Goal: Information Seeking & Learning: Learn about a topic

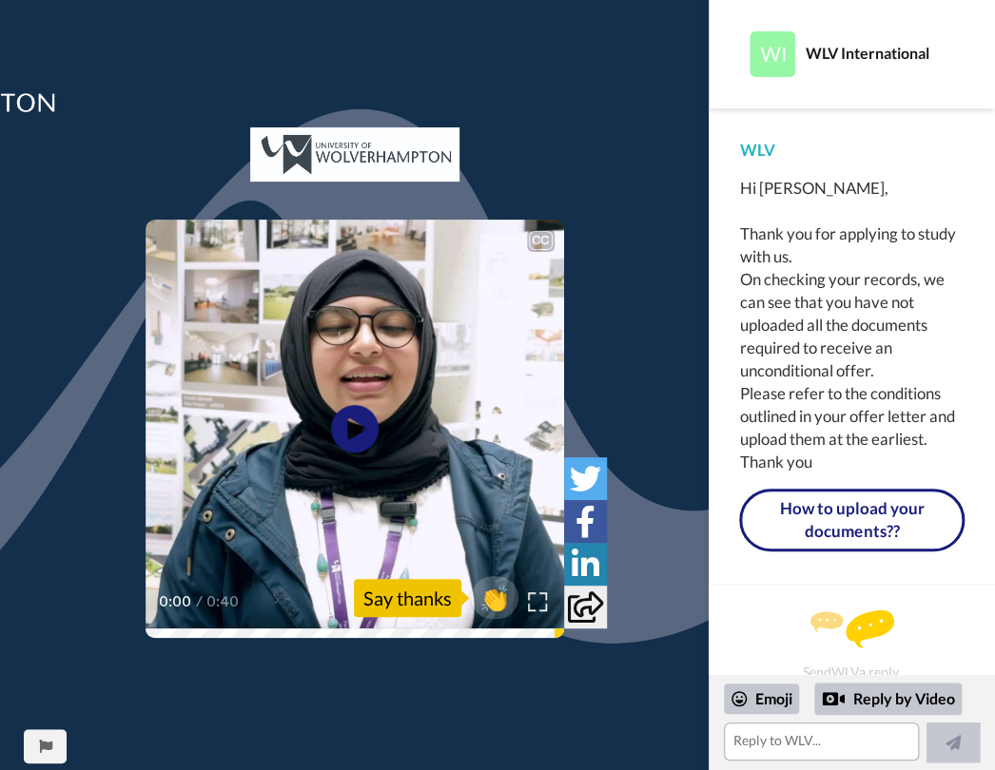
scroll to position [6, 0]
click at [357, 429] on icon "Play/Pause" at bounding box center [354, 429] width 50 height 90
click at [980, 408] on div "WLV Hi Swetha, Thank you for applying to study with us. On checking your record…" at bounding box center [852, 346] width 286 height 476
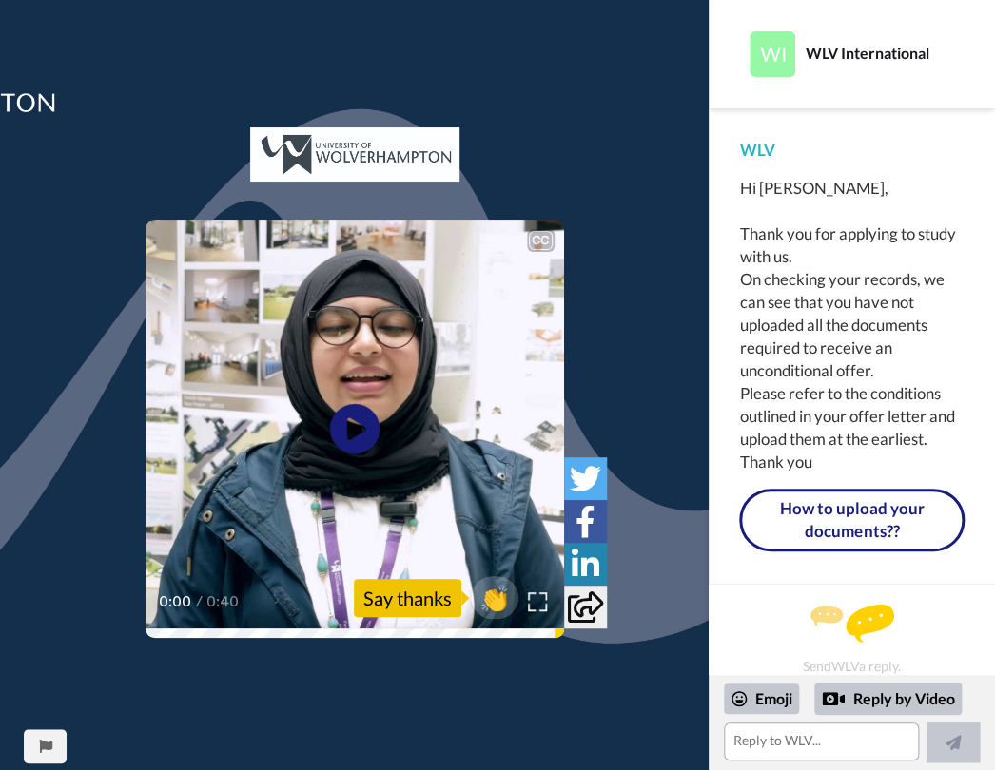
click at [340, 420] on icon at bounding box center [354, 429] width 50 height 50
click at [802, 310] on div "Hi [PERSON_NAME], Thank you for applying to study with us. On checking your rec…" at bounding box center [851, 325] width 225 height 297
click at [956, 317] on div "Hi [PERSON_NAME], Thank you for applying to study with us. On checking your rec…" at bounding box center [851, 325] width 225 height 297
click at [359, 418] on icon at bounding box center [354, 429] width 50 height 50
